Goal: Find specific page/section

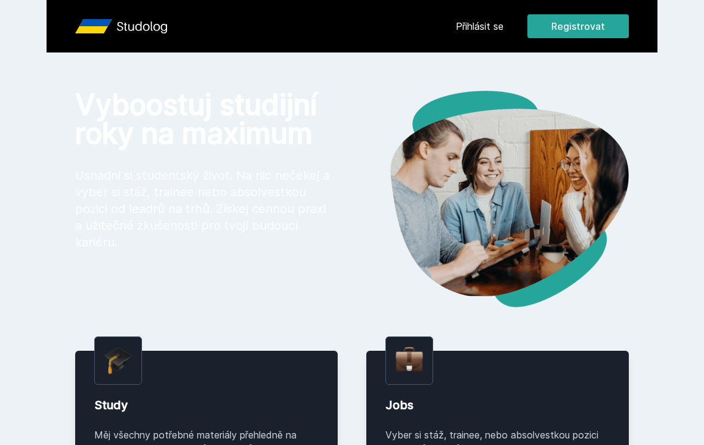
click at [464, 48] on header "Přihlásit se Registrovat" at bounding box center [352, 26] width 611 height 52
click at [482, 26] on link "Přihlásit se" at bounding box center [480, 26] width 48 height 14
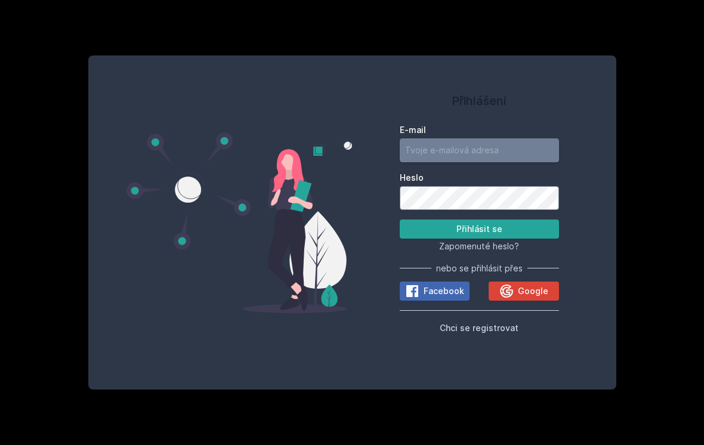
click at [484, 162] on input "E-mail" at bounding box center [479, 150] width 159 height 24
type input "[EMAIL_ADDRESS][PERSON_NAME][DOMAIN_NAME]"
click at [479, 238] on button "Přihlásit se" at bounding box center [479, 228] width 159 height 19
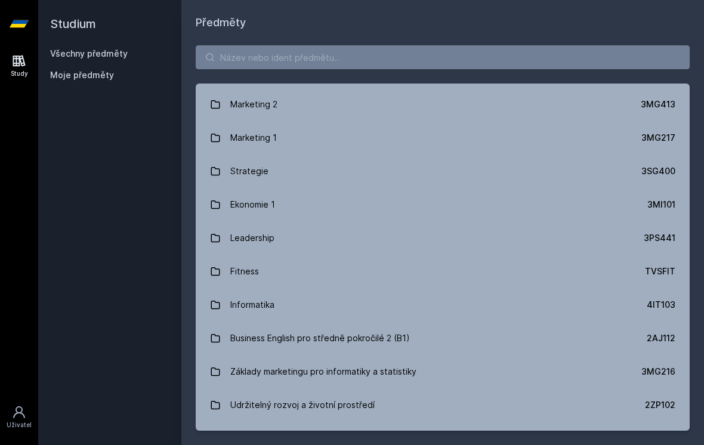
scroll to position [1150, 0]
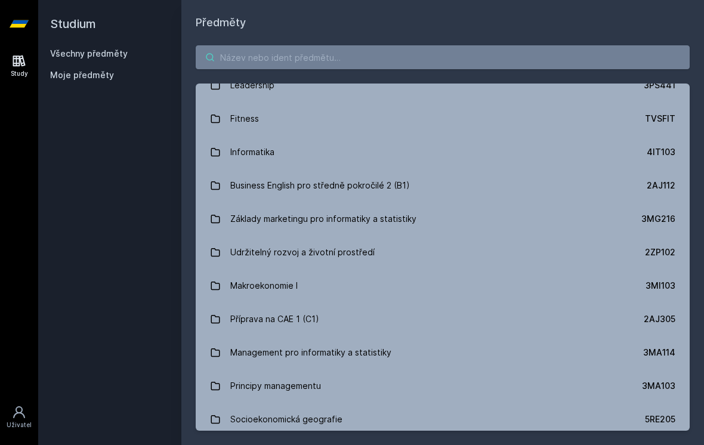
click at [528, 60] on input "search" at bounding box center [443, 57] width 494 height 24
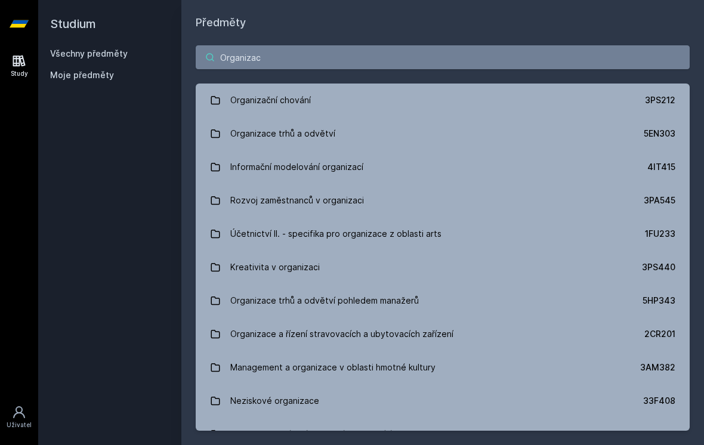
scroll to position [0, 0]
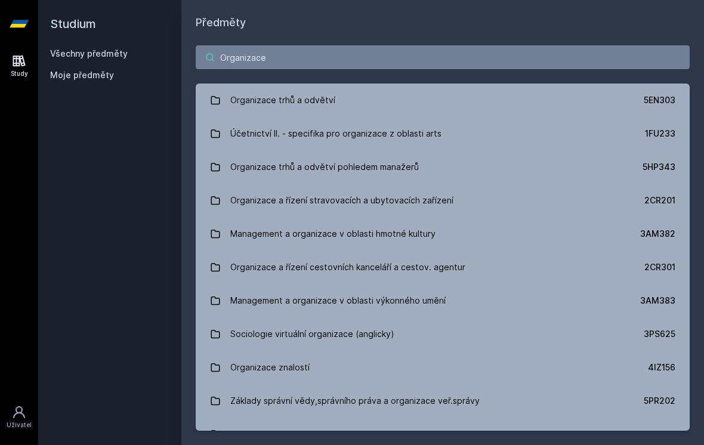
type input "Organizace"
click at [423, 97] on link "Organizace trhů a odvětví 5EN303" at bounding box center [443, 99] width 494 height 33
